Goal: Information Seeking & Learning: Check status

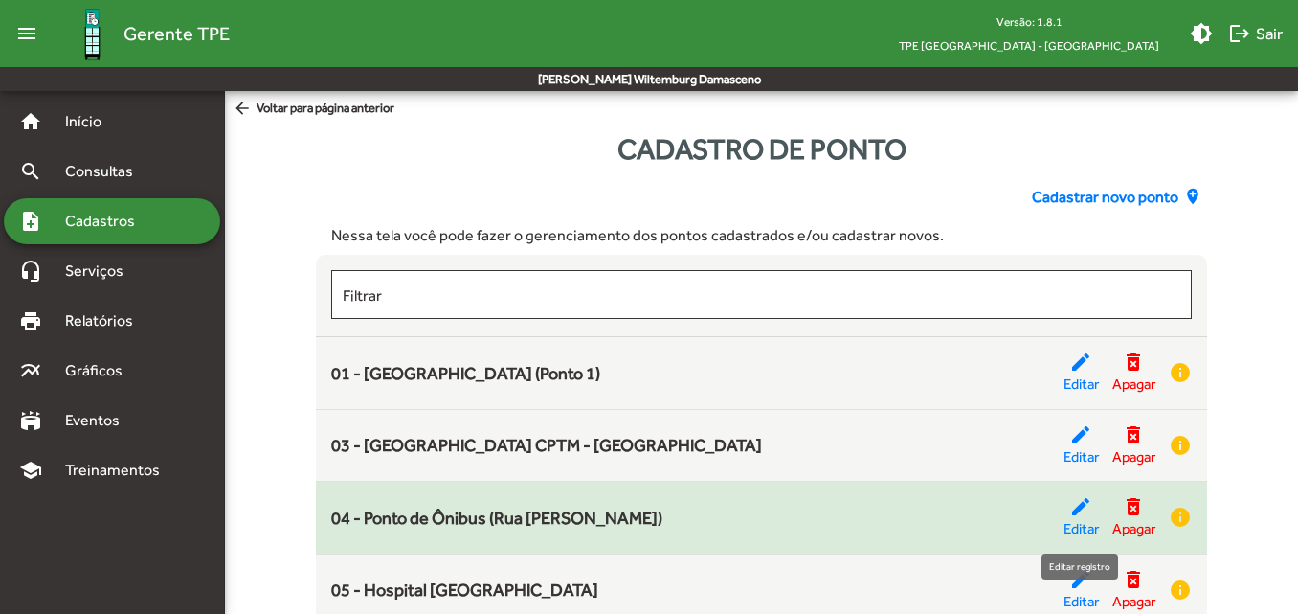
click at [1073, 522] on span "Editar" at bounding box center [1080, 529] width 35 height 22
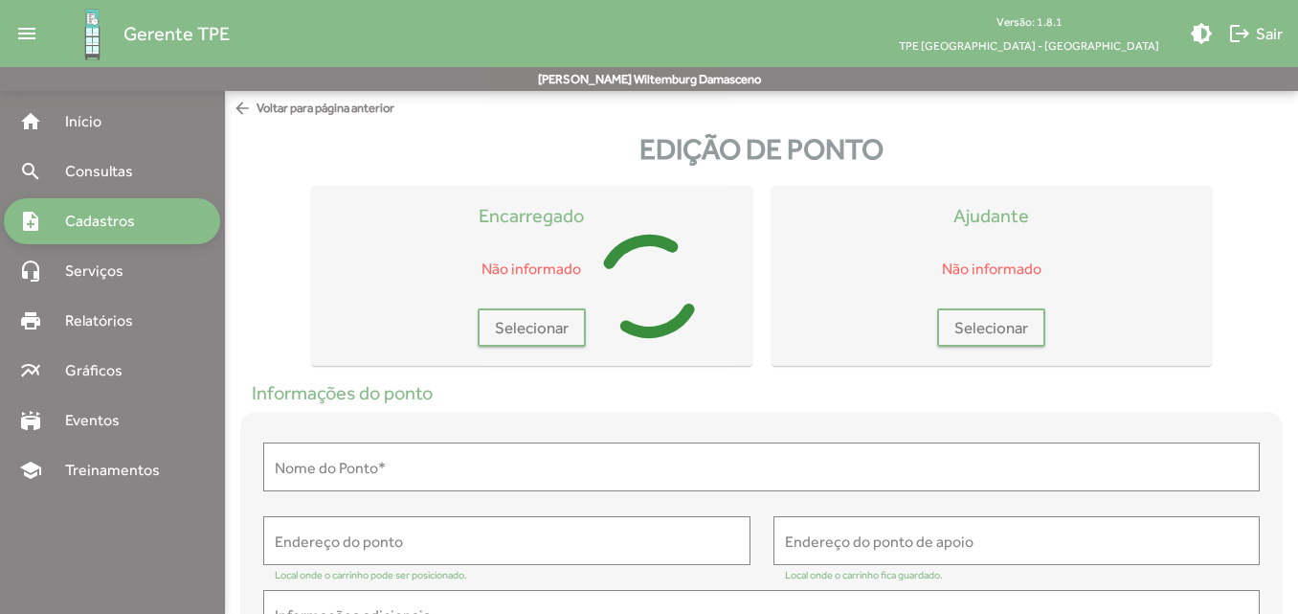
type input "**********"
type textarea "**********"
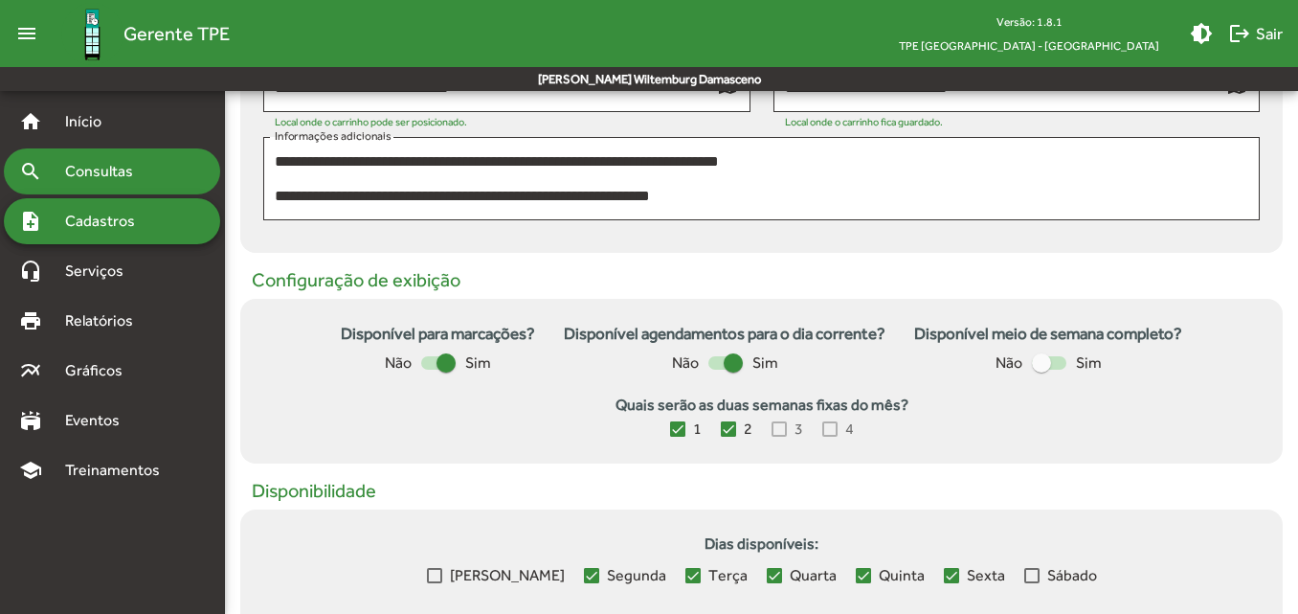
scroll to position [383, 0]
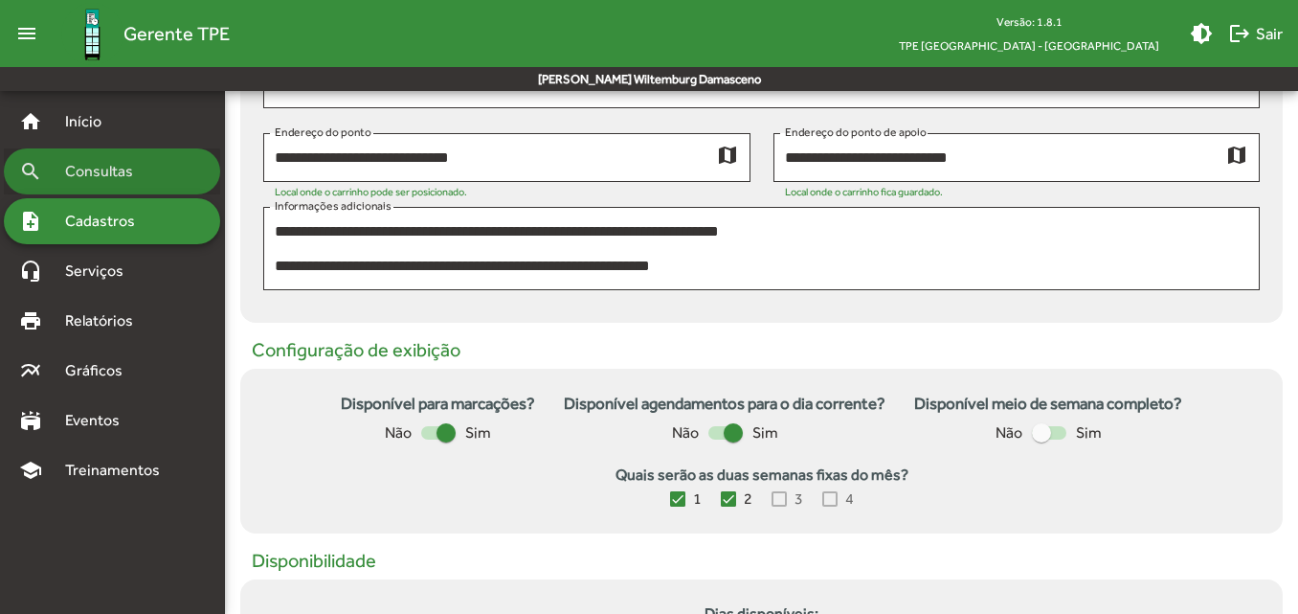
click at [72, 174] on span "Consultas" at bounding box center [106, 171] width 104 height 23
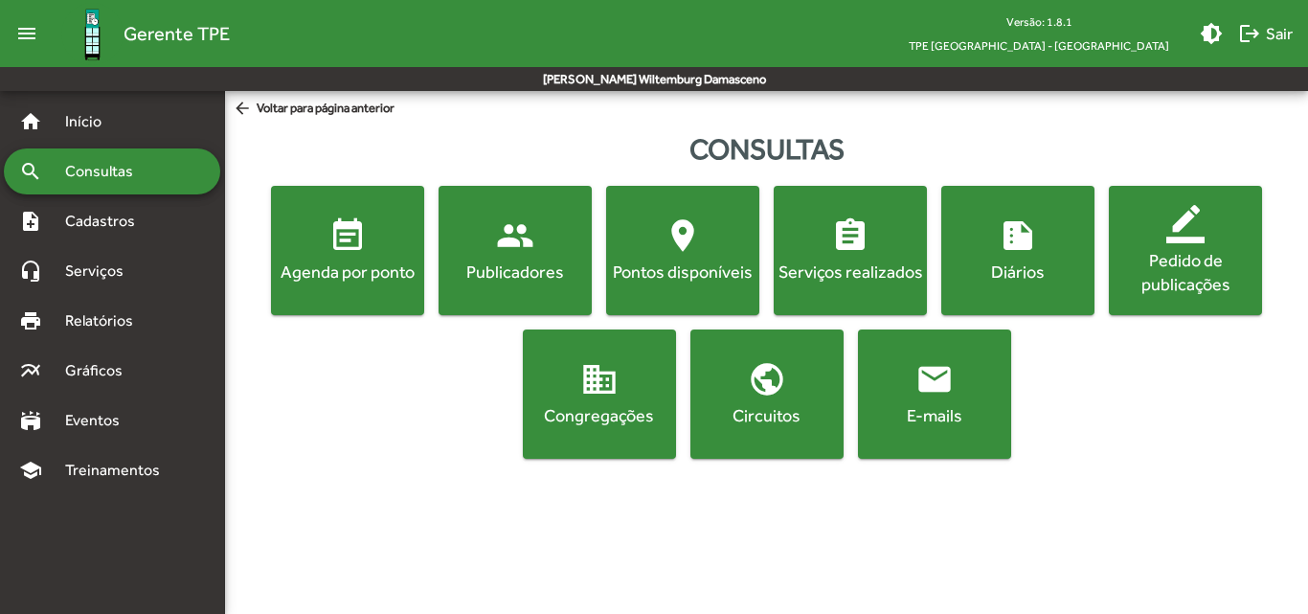
click at [374, 299] on button "event_note Agenda por ponto" at bounding box center [347, 250] width 153 height 129
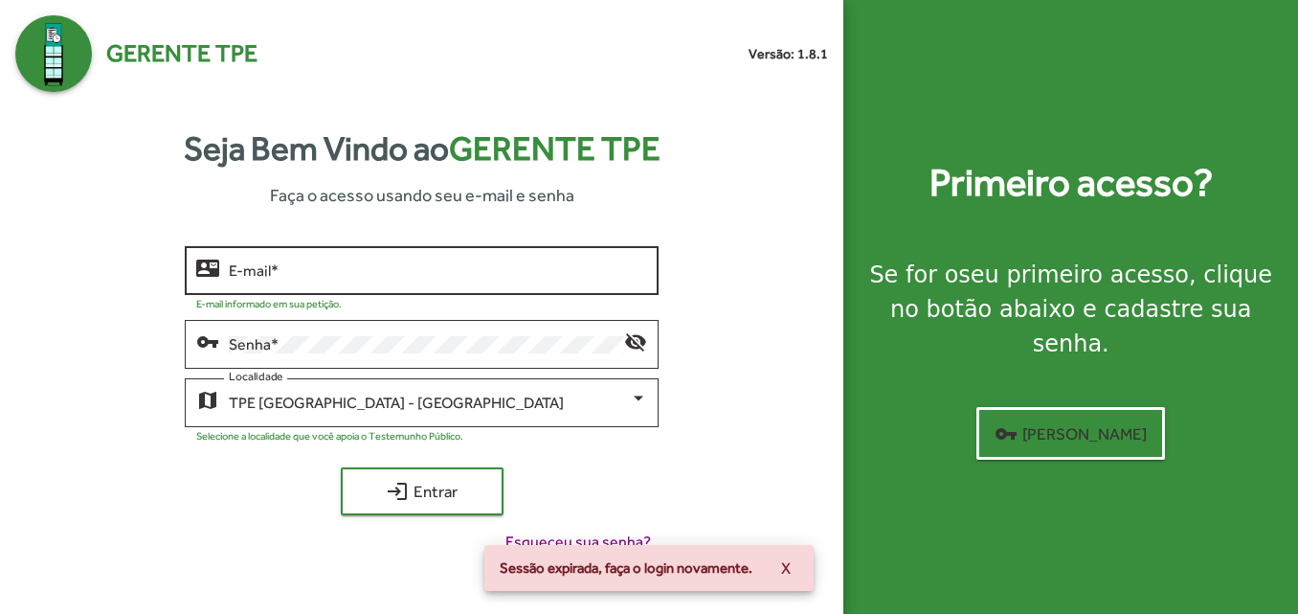
click at [451, 260] on div "E-mail *" at bounding box center [438, 268] width 418 height 53
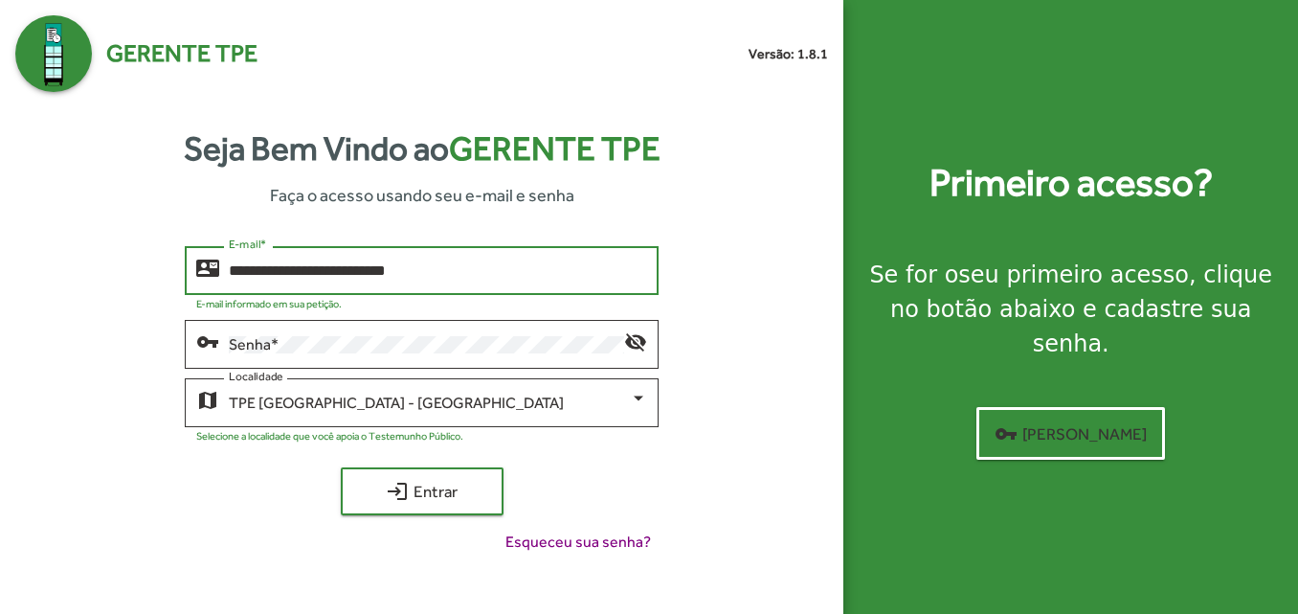
type input "**********"
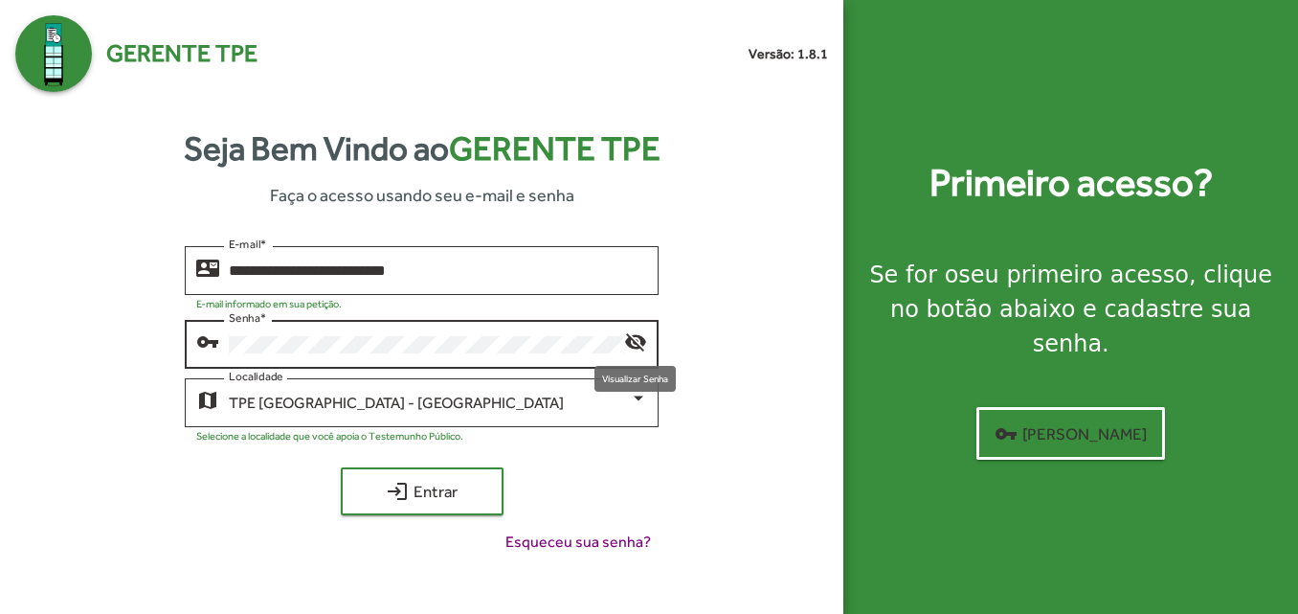
click at [639, 342] on mat-icon "visibility_off" at bounding box center [635, 340] width 23 height 23
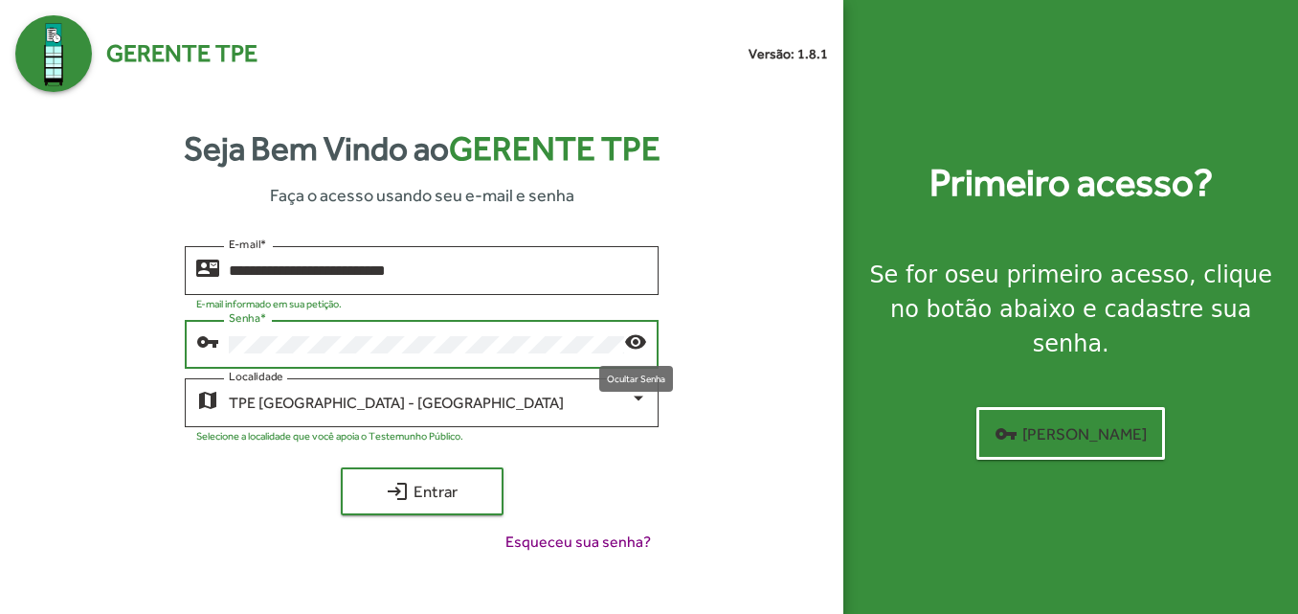
click at [341, 467] on button "login Entrar" at bounding box center [422, 491] width 163 height 48
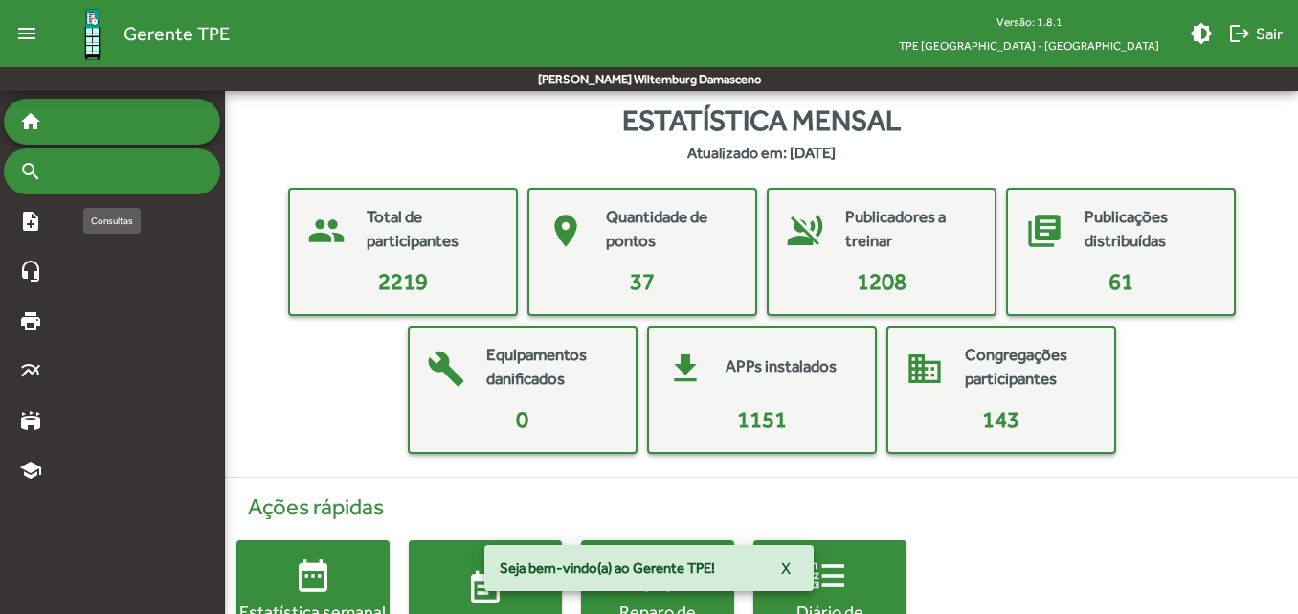
click at [58, 171] on div "search" at bounding box center [112, 171] width 216 height 46
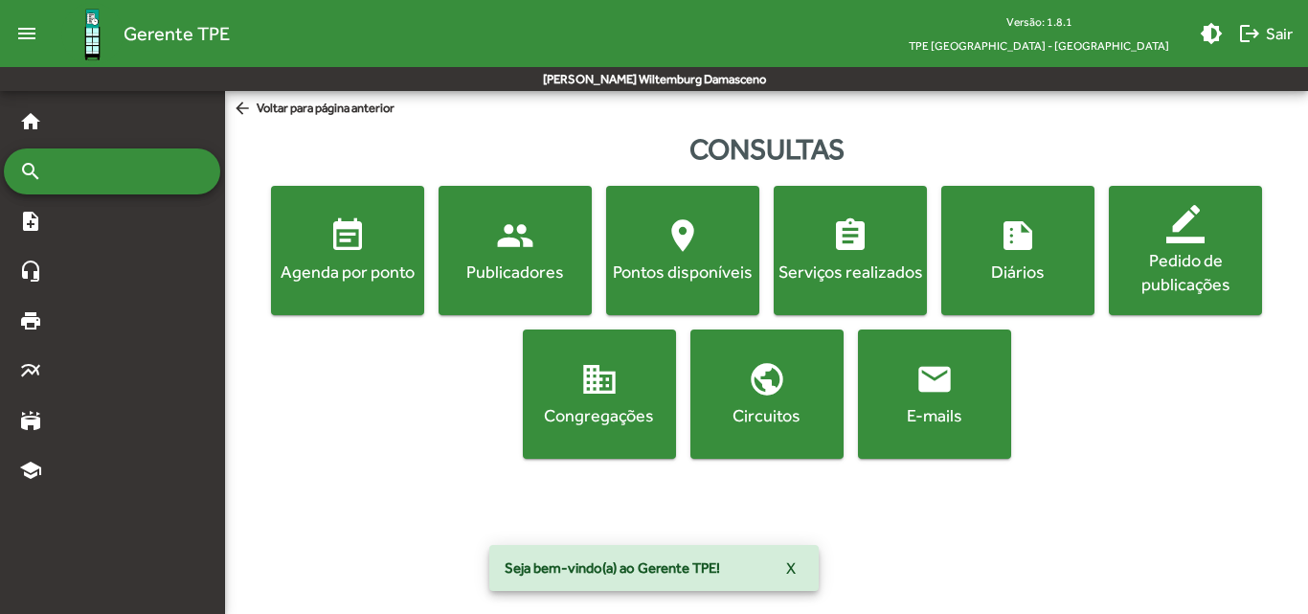
click at [336, 272] on div "Agenda por ponto" at bounding box center [347, 271] width 145 height 24
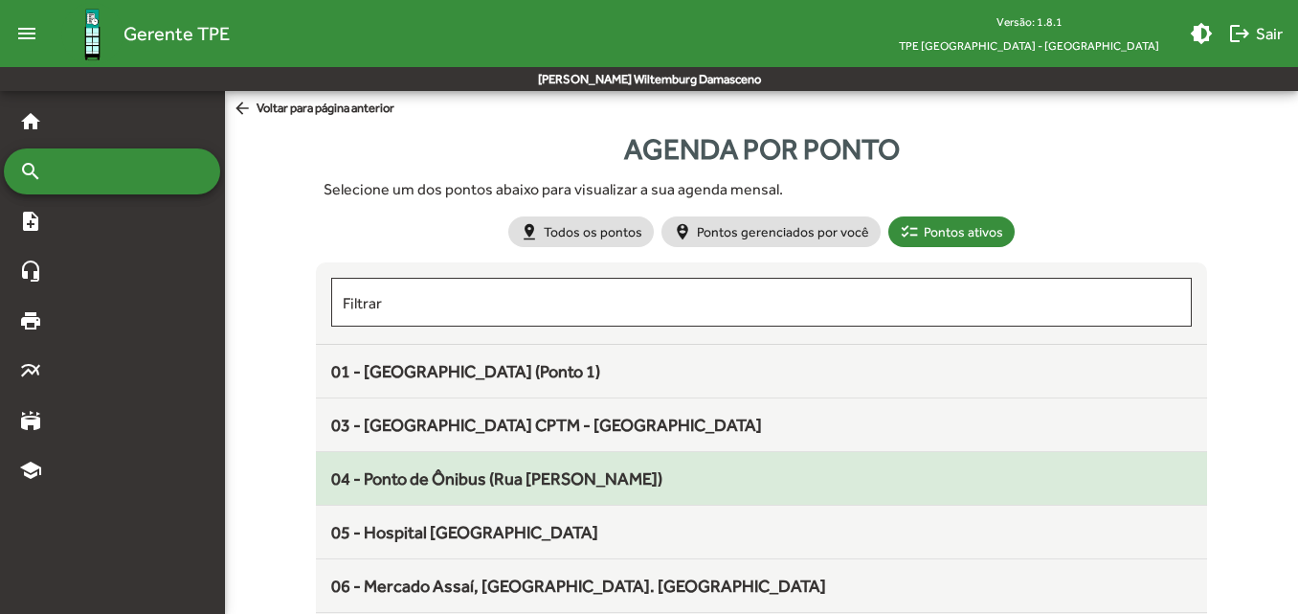
click at [429, 487] on span "04 - Ponto de Ônibus (Rua [PERSON_NAME])" at bounding box center [496, 478] width 331 height 20
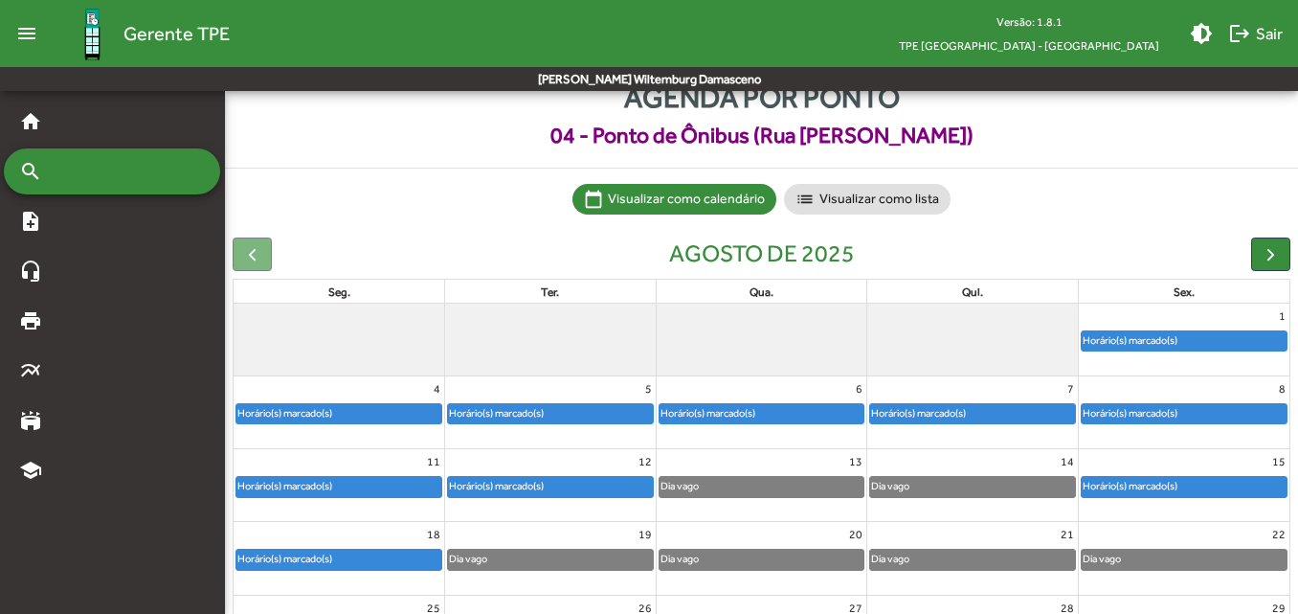
scroll to position [96, 0]
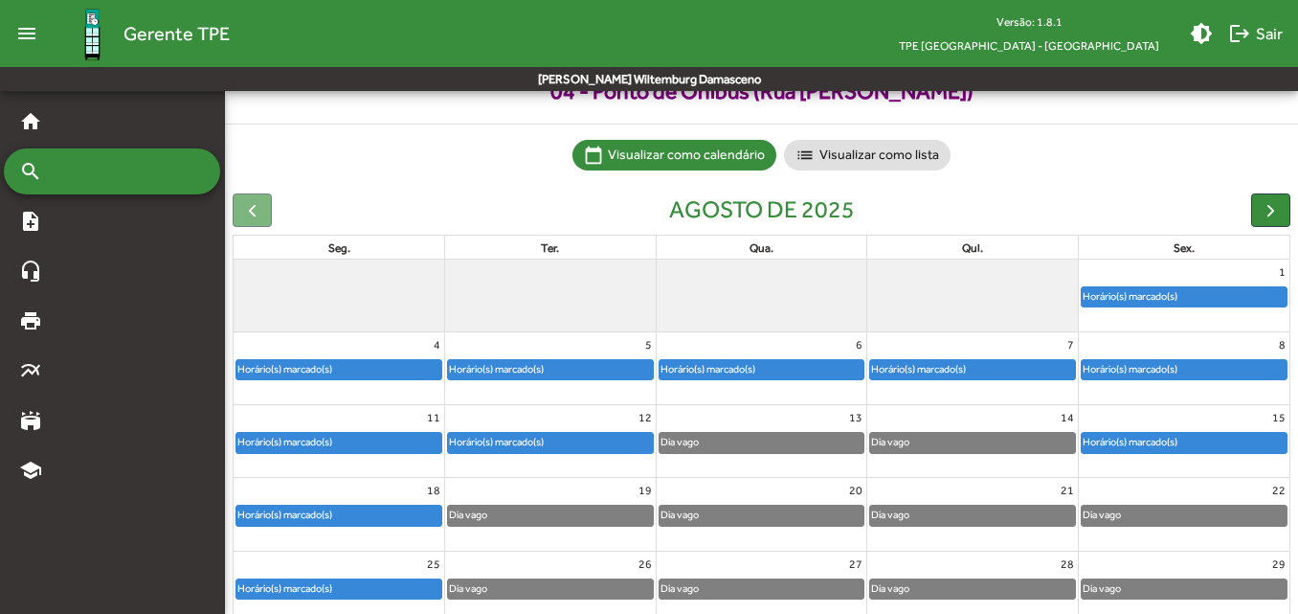
click at [620, 448] on div "Horário(s) marcado(s)" at bounding box center [550, 442] width 205 height 19
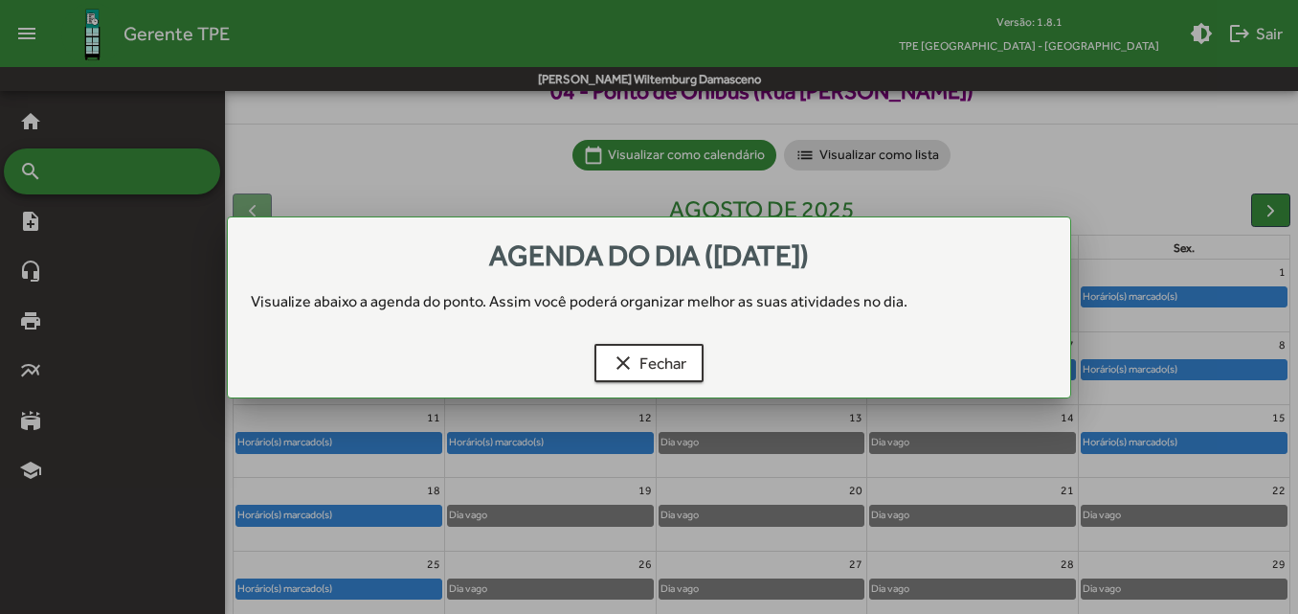
scroll to position [0, 0]
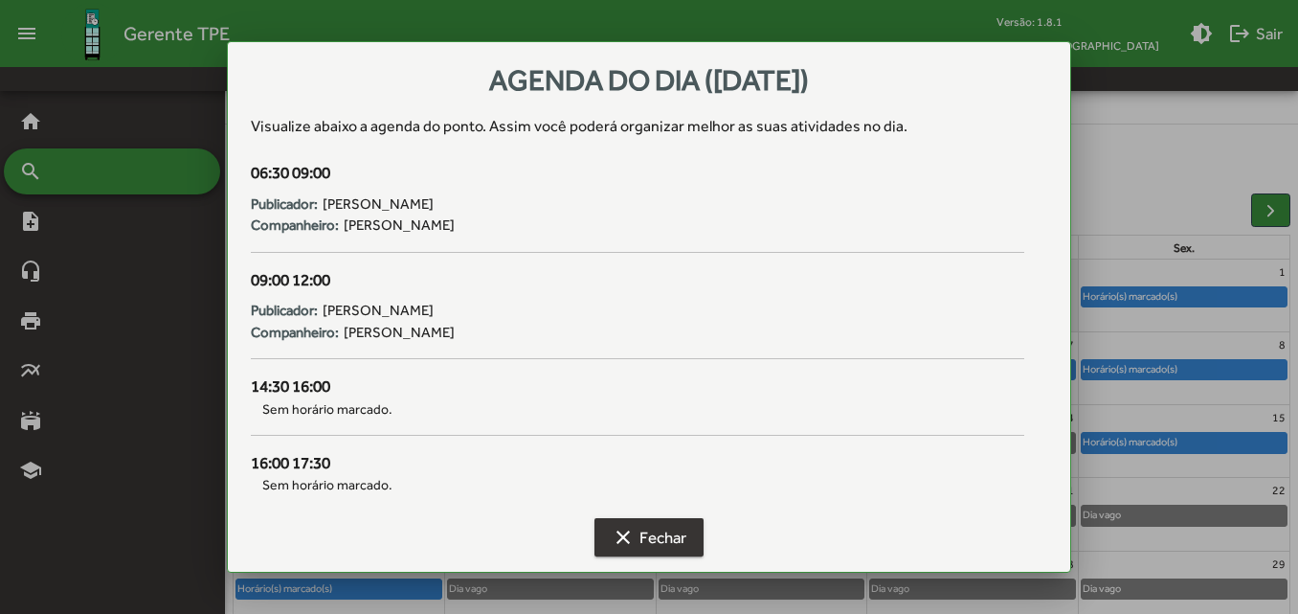
click at [631, 521] on span "clear Fechar" at bounding box center [649, 537] width 75 height 34
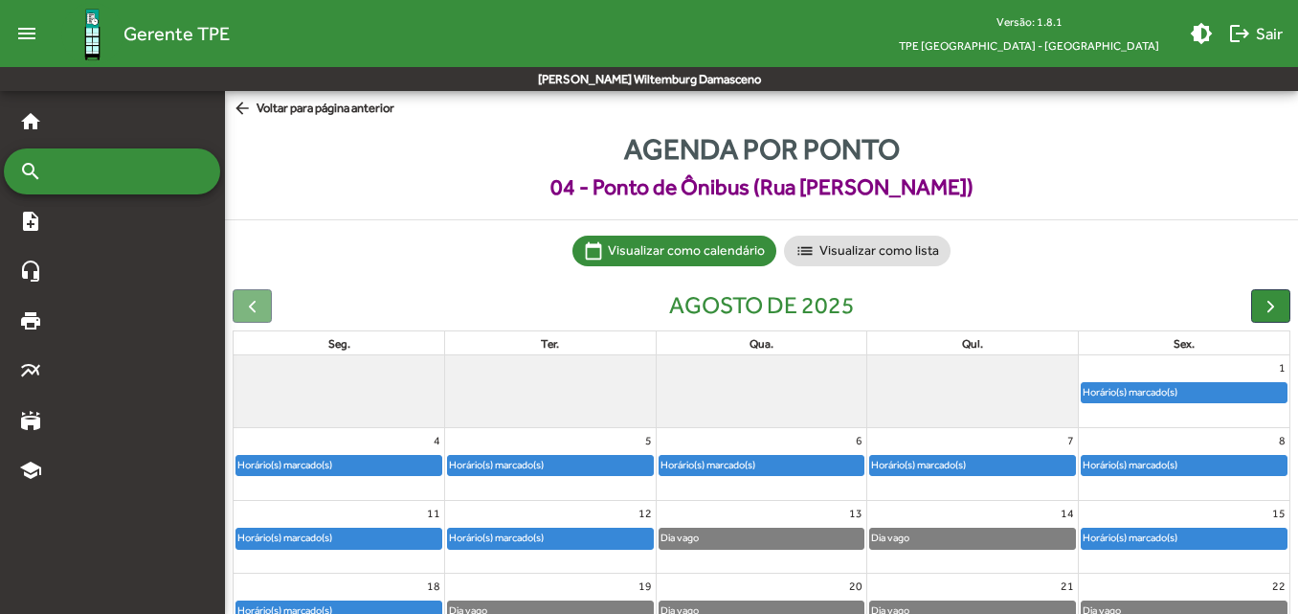
click at [290, 106] on span "arrow_back Voltar para página anterior" at bounding box center [314, 109] width 162 height 21
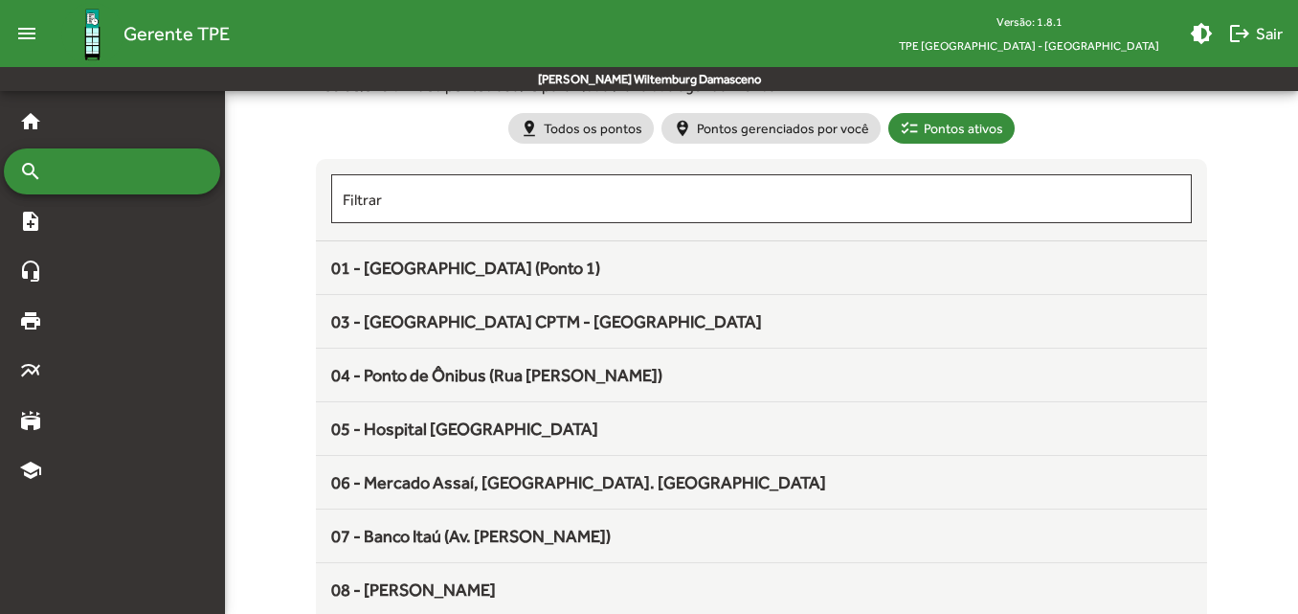
scroll to position [191, 0]
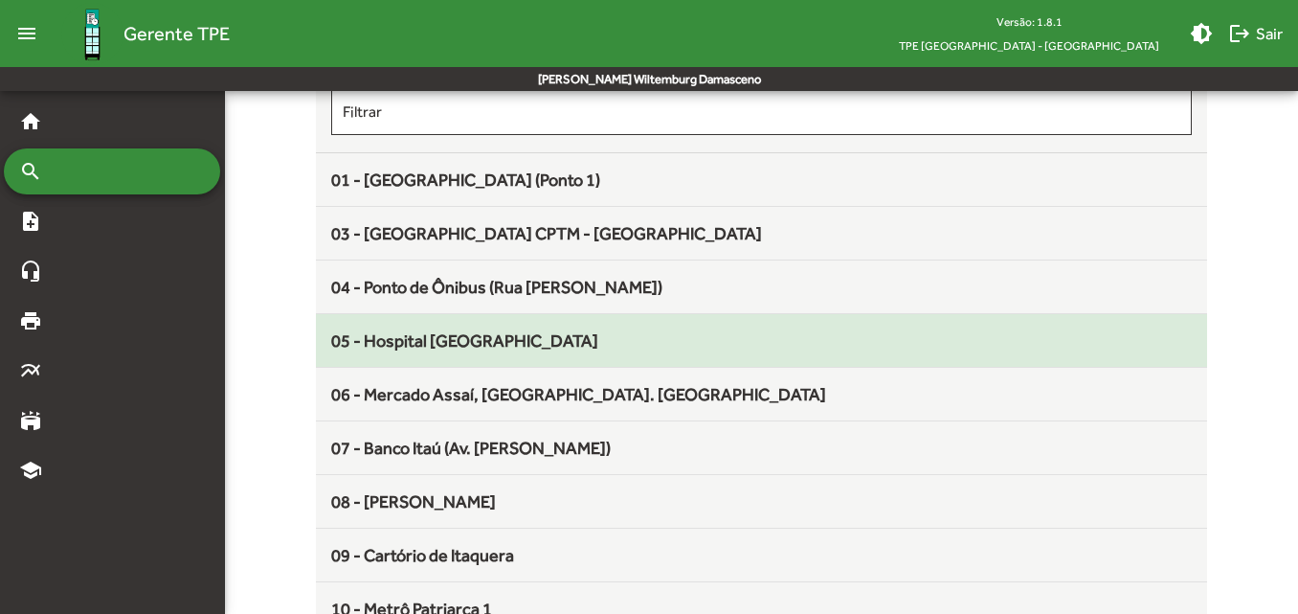
click at [404, 348] on span "05 - Hospital [GEOGRAPHIC_DATA]" at bounding box center [464, 340] width 267 height 20
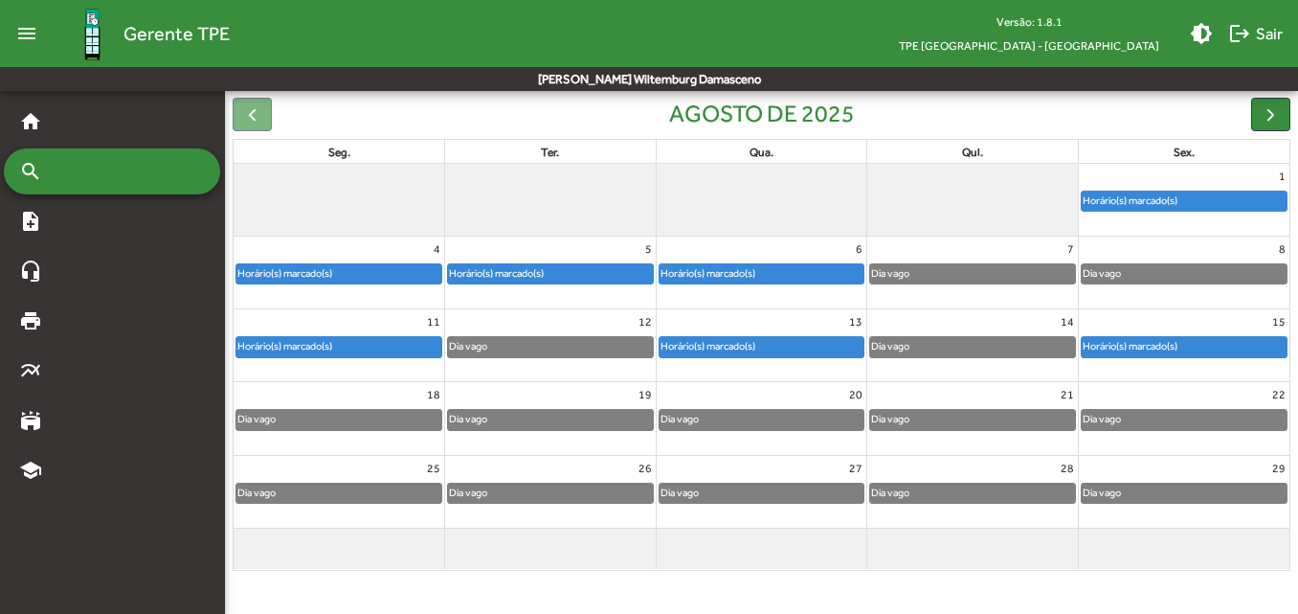
scroll to position [96, 0]
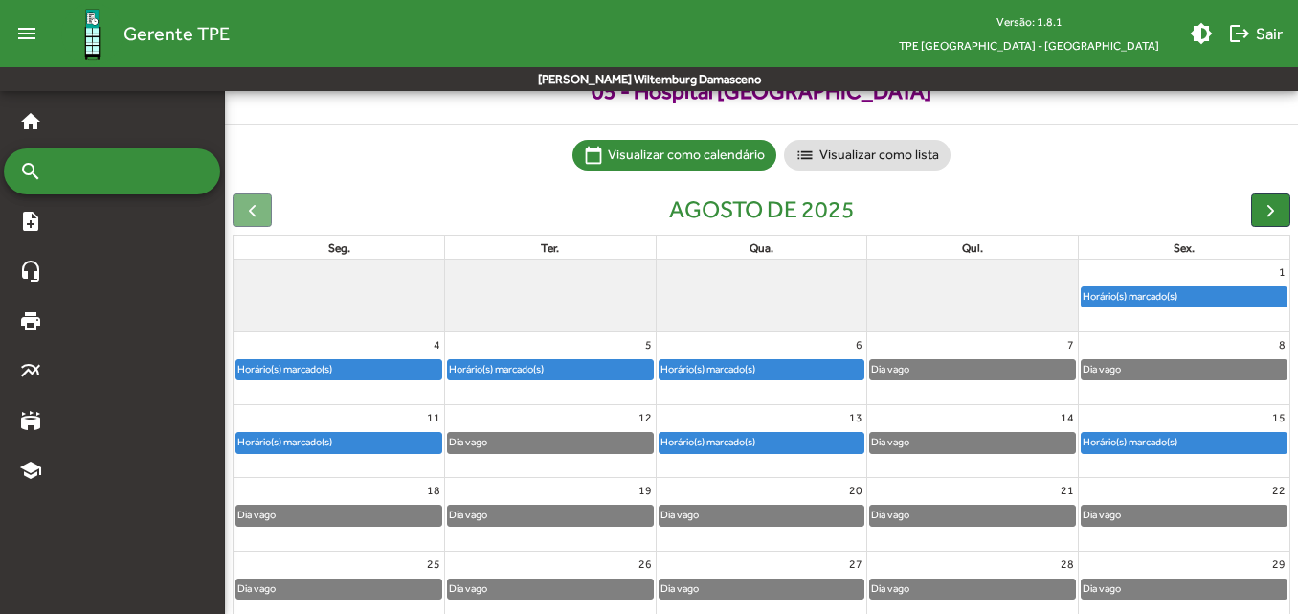
click at [715, 438] on div "Horário(s) marcado(s)" at bounding box center [708, 442] width 97 height 18
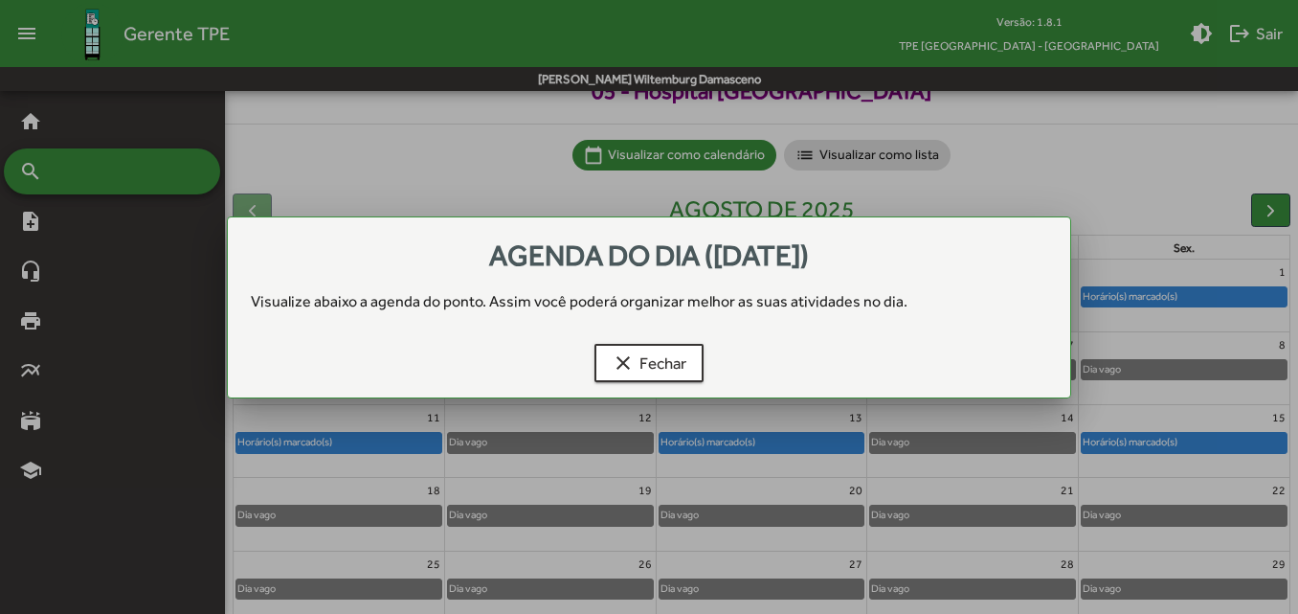
scroll to position [0, 0]
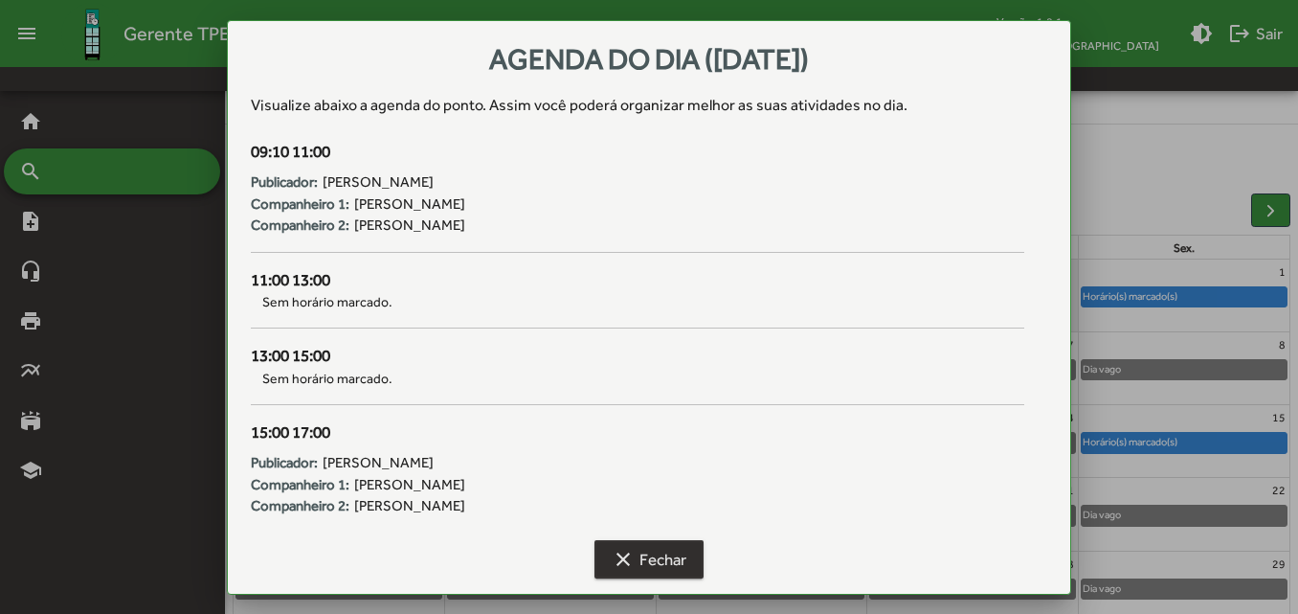
click at [652, 570] on span "clear Fechar" at bounding box center [649, 559] width 75 height 34
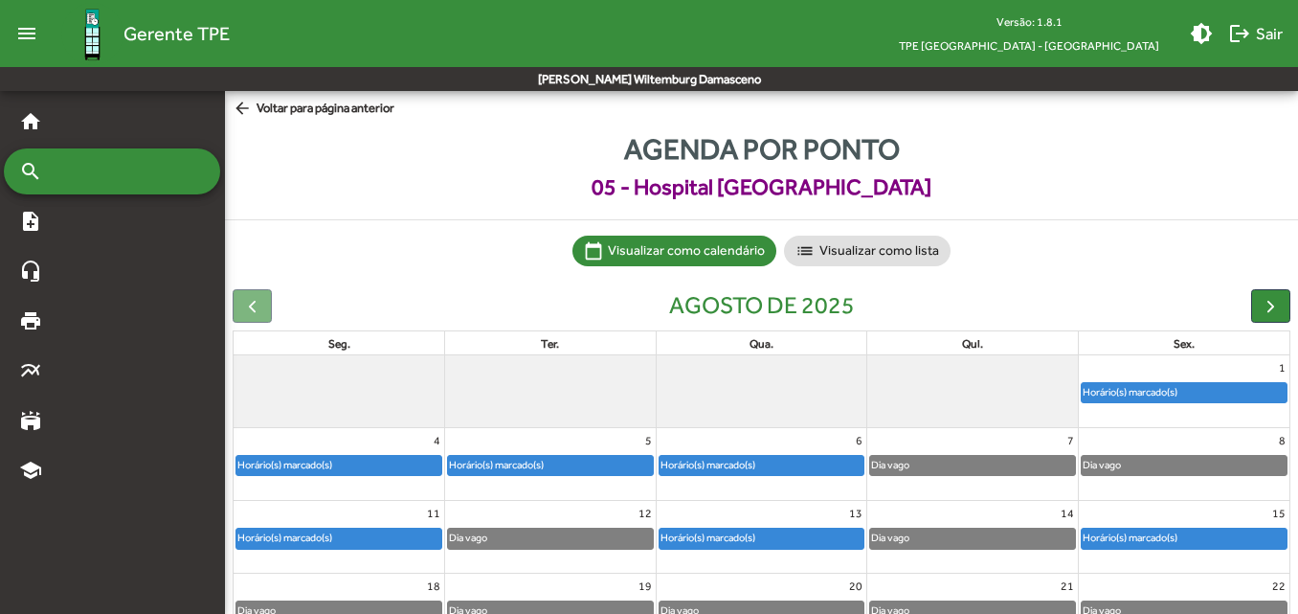
click at [285, 105] on span "arrow_back Voltar para página anterior" at bounding box center [314, 109] width 162 height 21
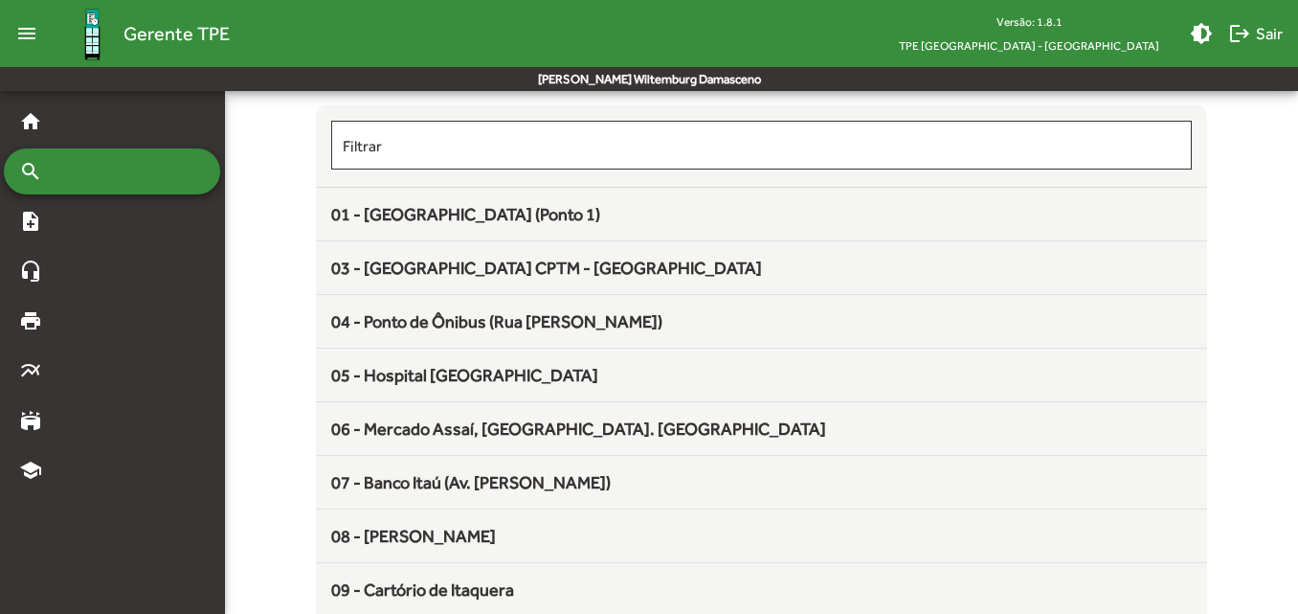
scroll to position [191, 0]
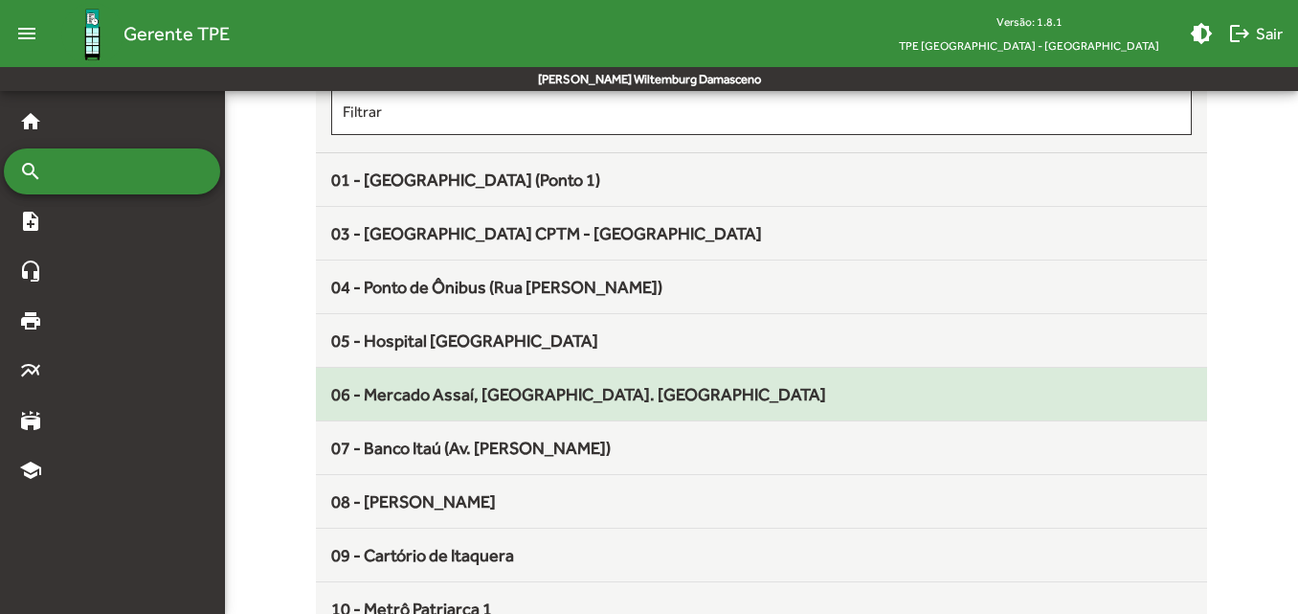
click at [426, 405] on div "06 - Mercado Assaí, [GEOGRAPHIC_DATA]. [GEOGRAPHIC_DATA]" at bounding box center [761, 394] width 860 height 26
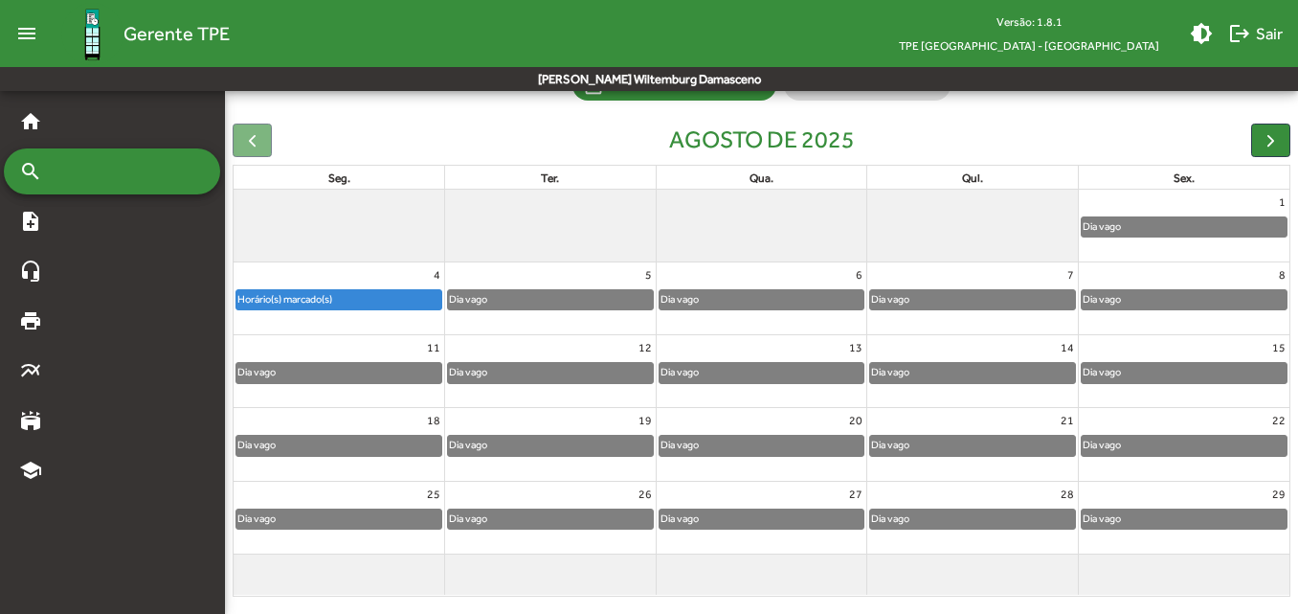
scroll to position [191, 0]
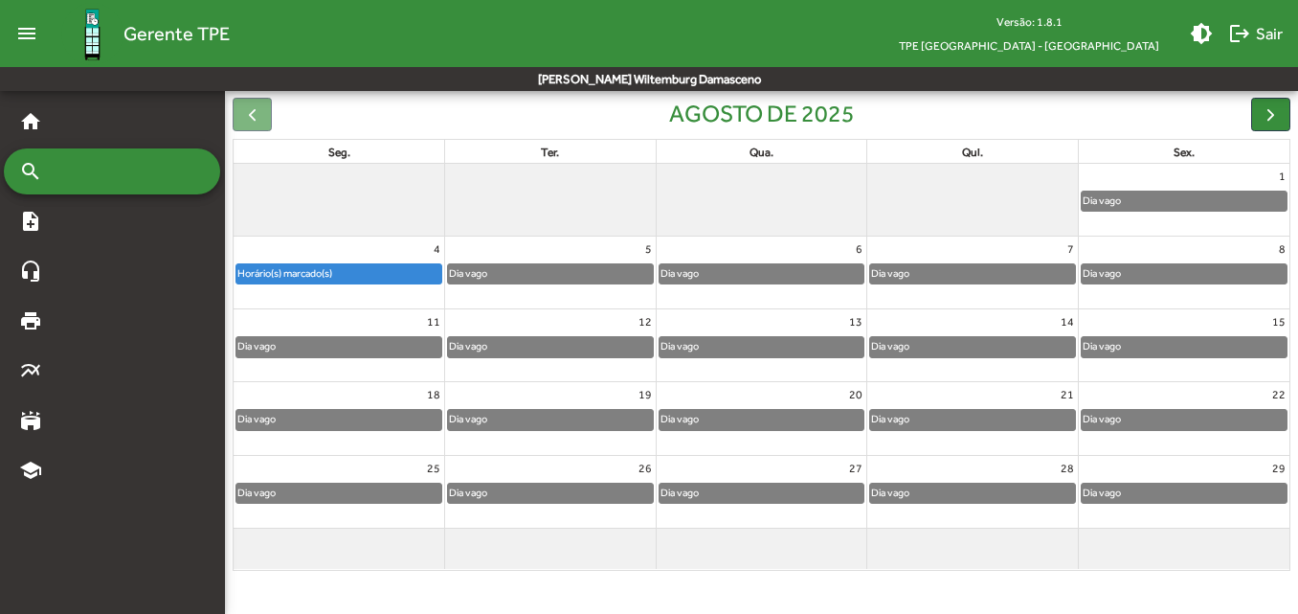
click at [402, 301] on div "4 Horário(s) marcado(s)" at bounding box center [339, 272] width 211 height 72
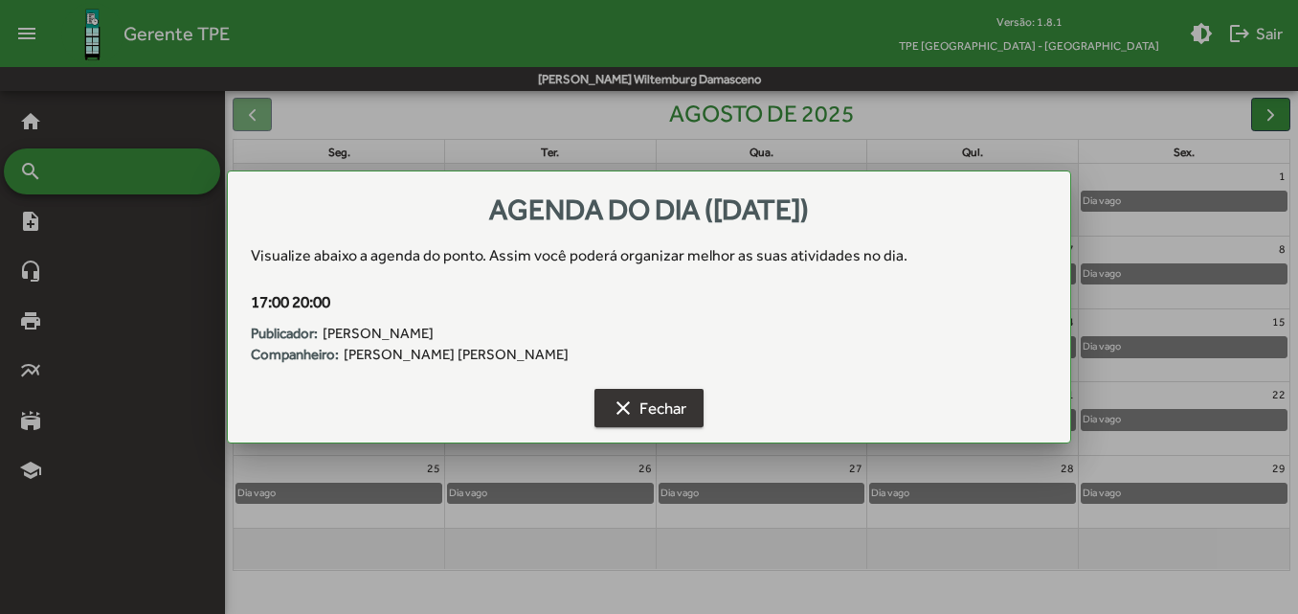
click at [648, 419] on span "clear Fechar" at bounding box center [649, 408] width 75 height 34
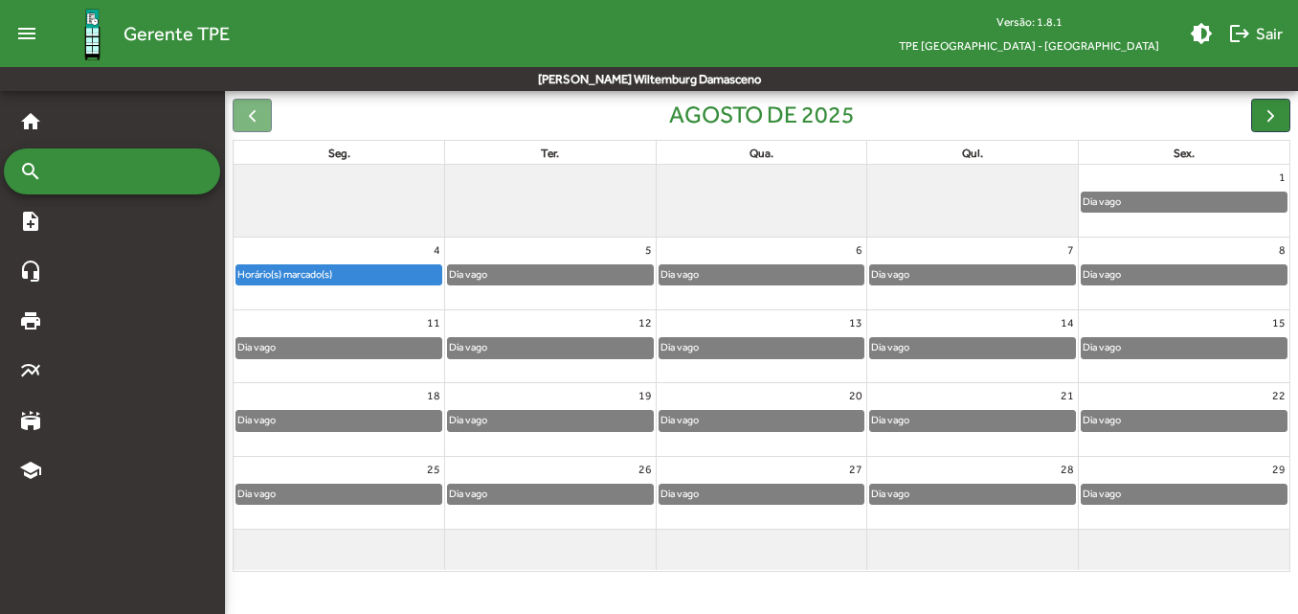
scroll to position [191, 0]
